Goal: Check status: Check status

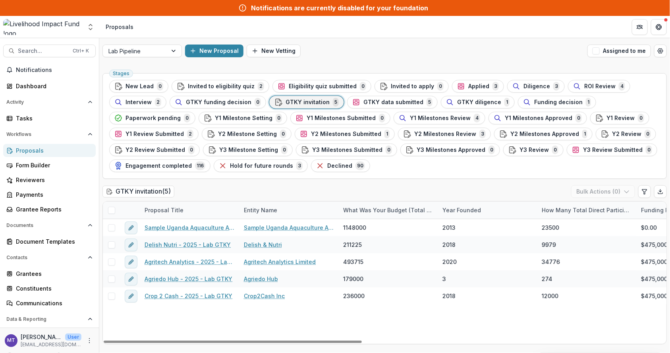
click at [381, 93] on ul "Stages New Lead 0 Invited to eligibility quiz 2 Eligibility quiz submitted 0 In…" at bounding box center [384, 126] width 551 height 92
click at [381, 99] on span "GTKY data submitted" at bounding box center [393, 102] width 60 height 7
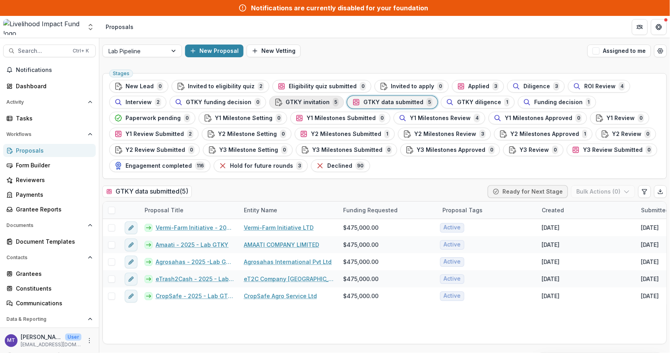
click at [313, 108] on button "GTKY invitation 5" at bounding box center [306, 102] width 75 height 13
